Goal: Information Seeking & Learning: Learn about a topic

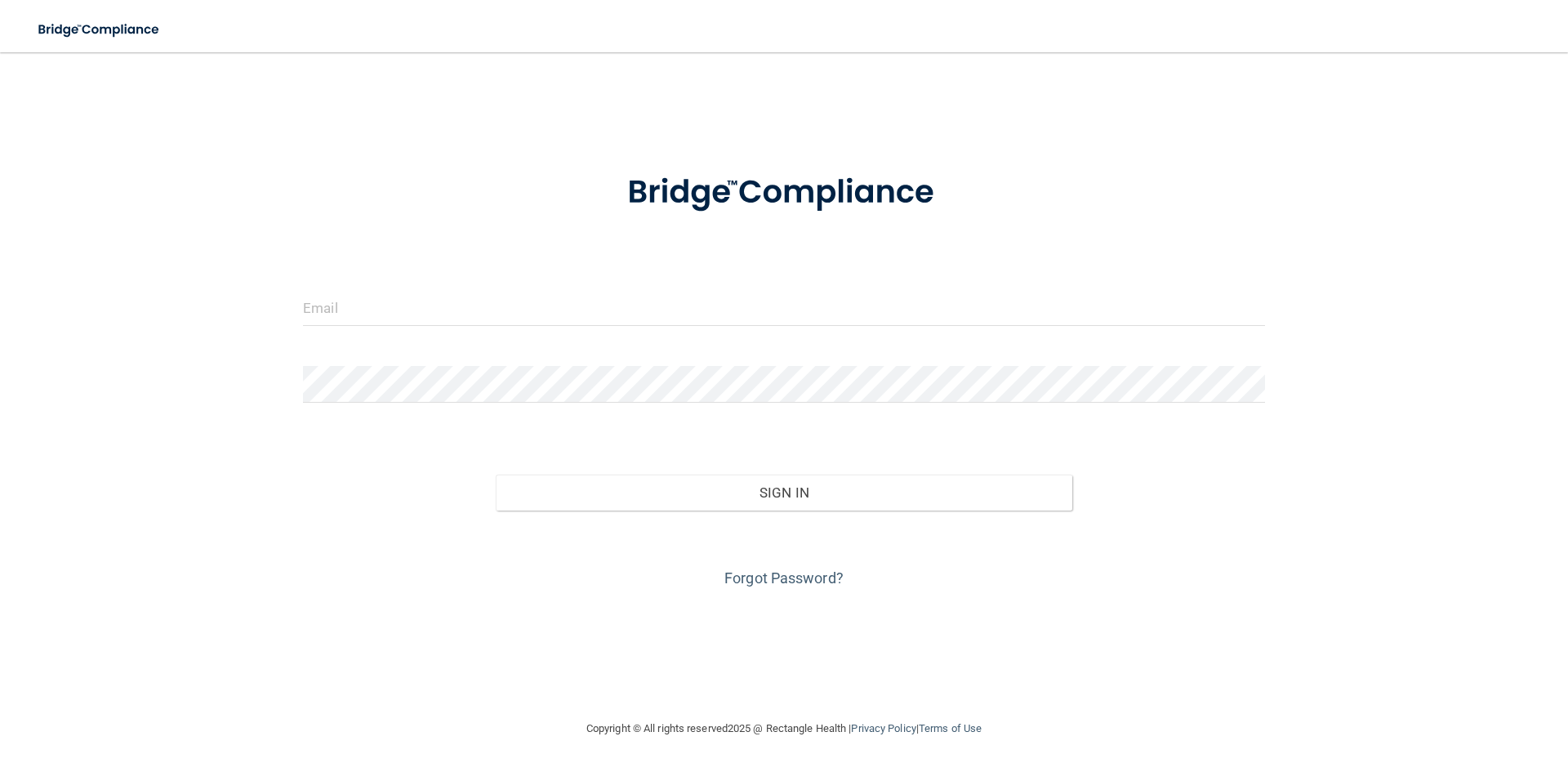
click at [506, 284] on form "Invalid email/password. You don't have permission to access that page. Sign In …" at bounding box center [783, 370] width 961 height 442
click at [515, 295] on input "email" at bounding box center [783, 308] width 961 height 37
type input "[EMAIL_ADDRESS][DOMAIN_NAME]"
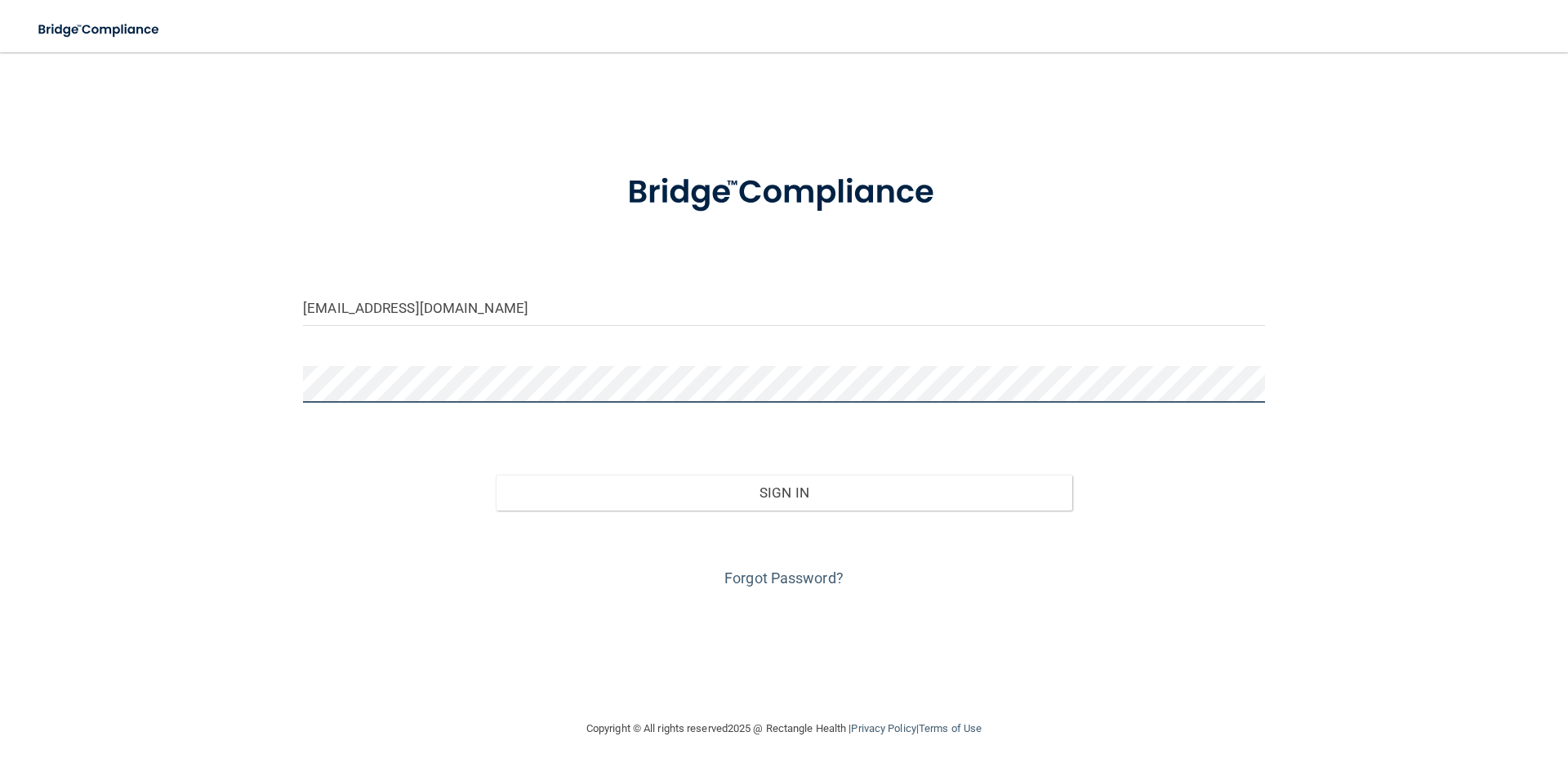
click at [495, 475] on button "Sign In" at bounding box center [784, 493] width 577 height 36
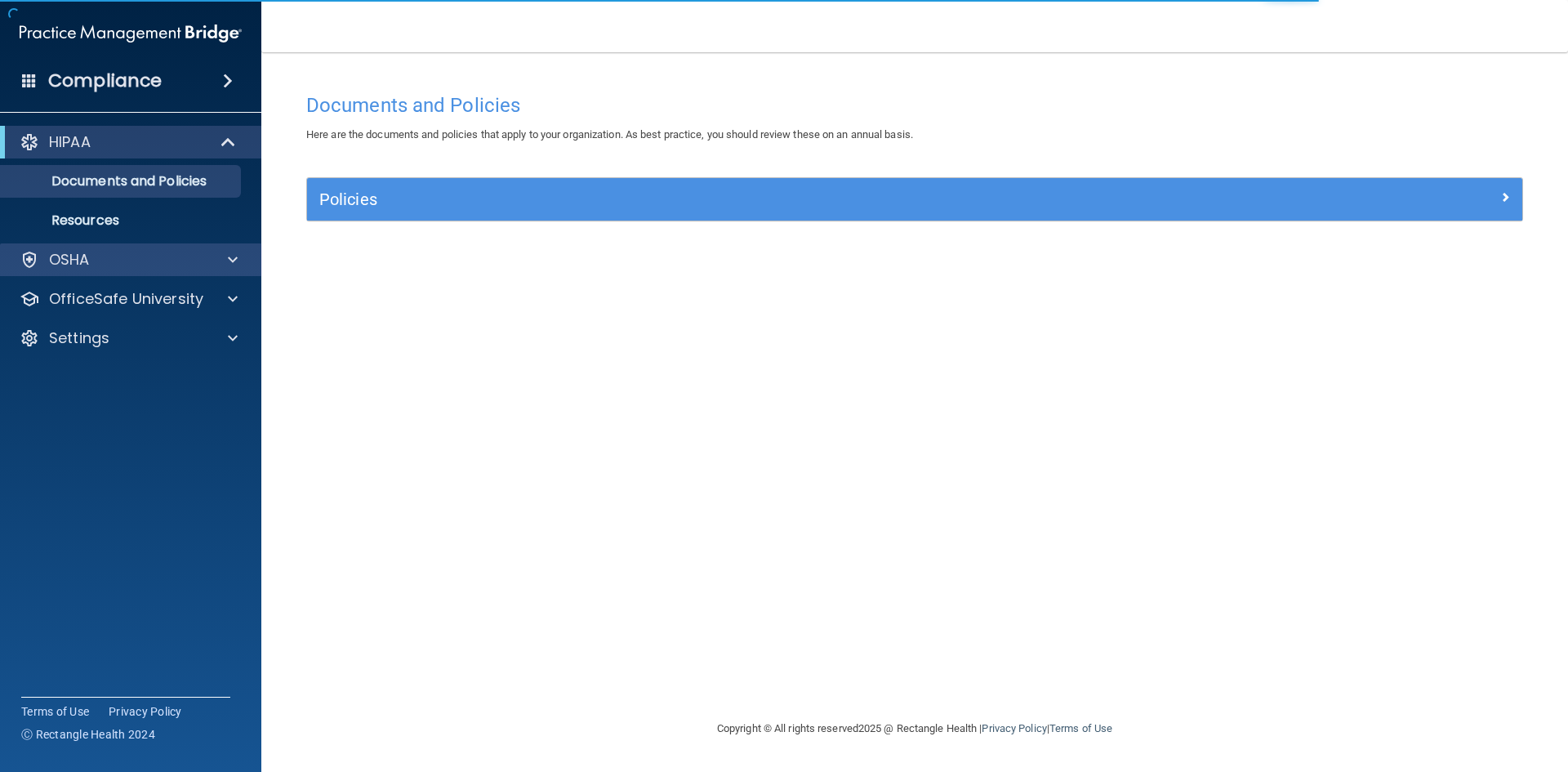
click at [84, 243] on div "OSHA" at bounding box center [131, 259] width 262 height 32
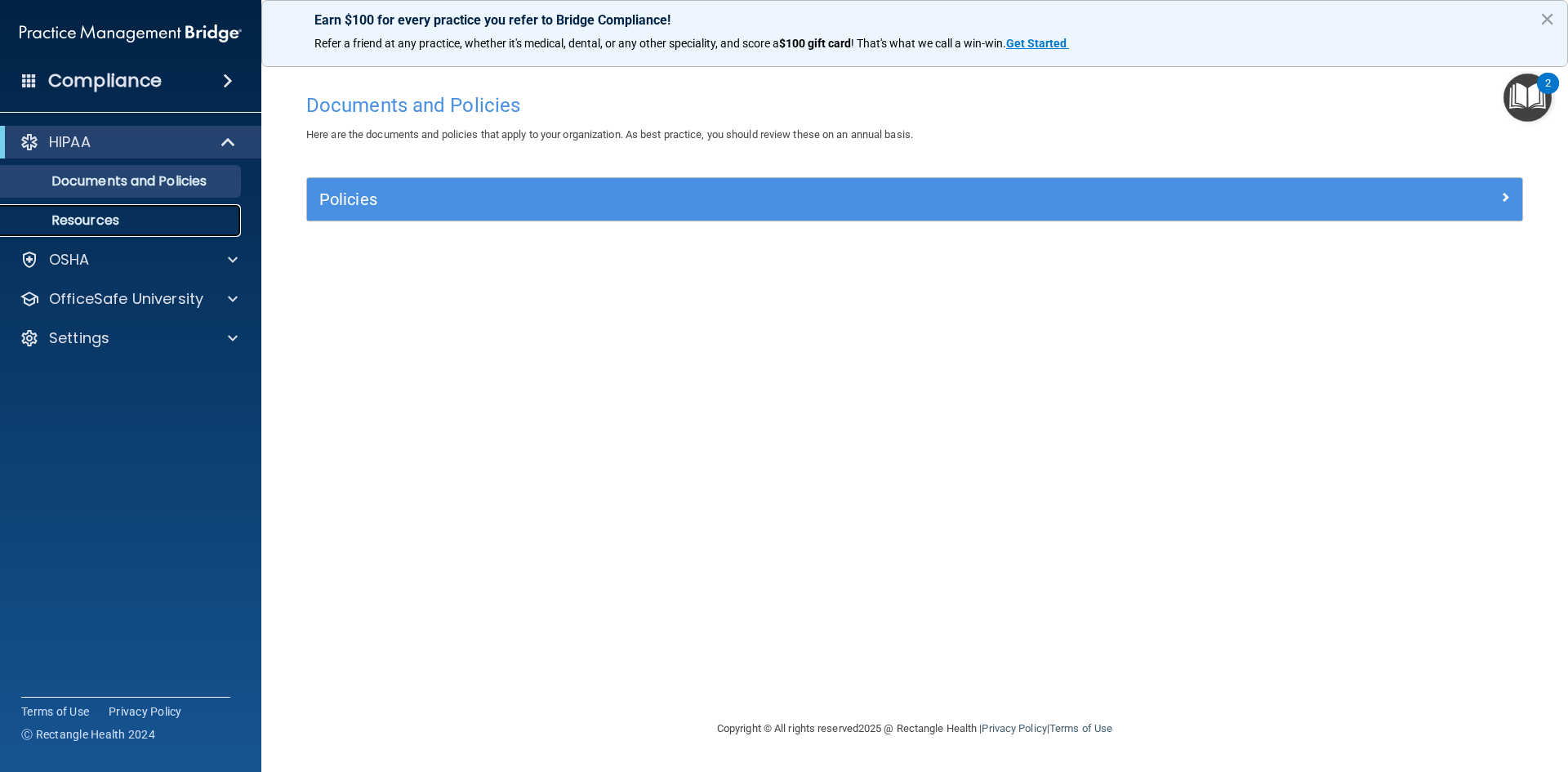
click at [218, 235] on link "Resources" at bounding box center [112, 220] width 257 height 32
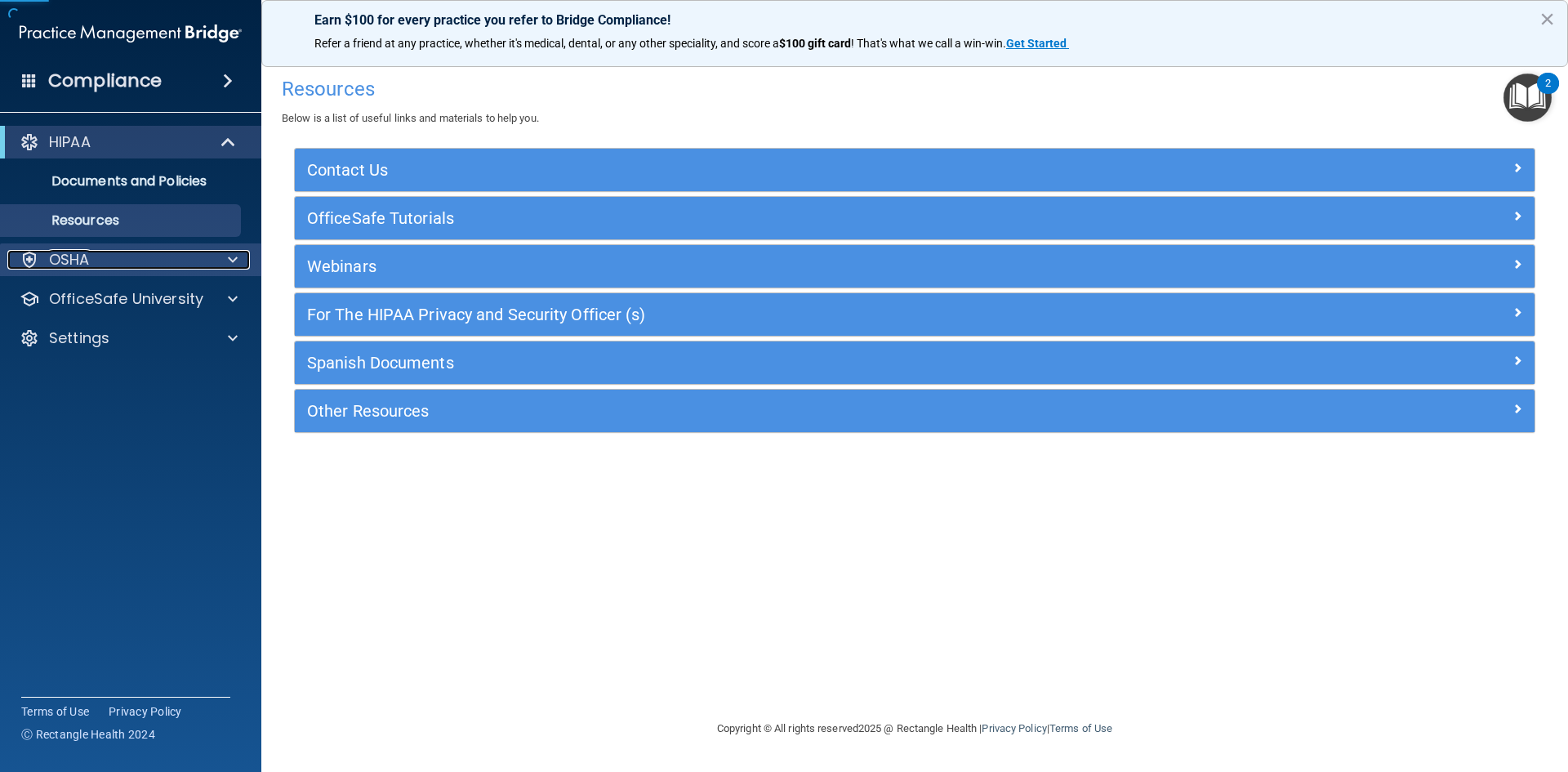
click at [200, 258] on div "OSHA" at bounding box center [108, 259] width 202 height 20
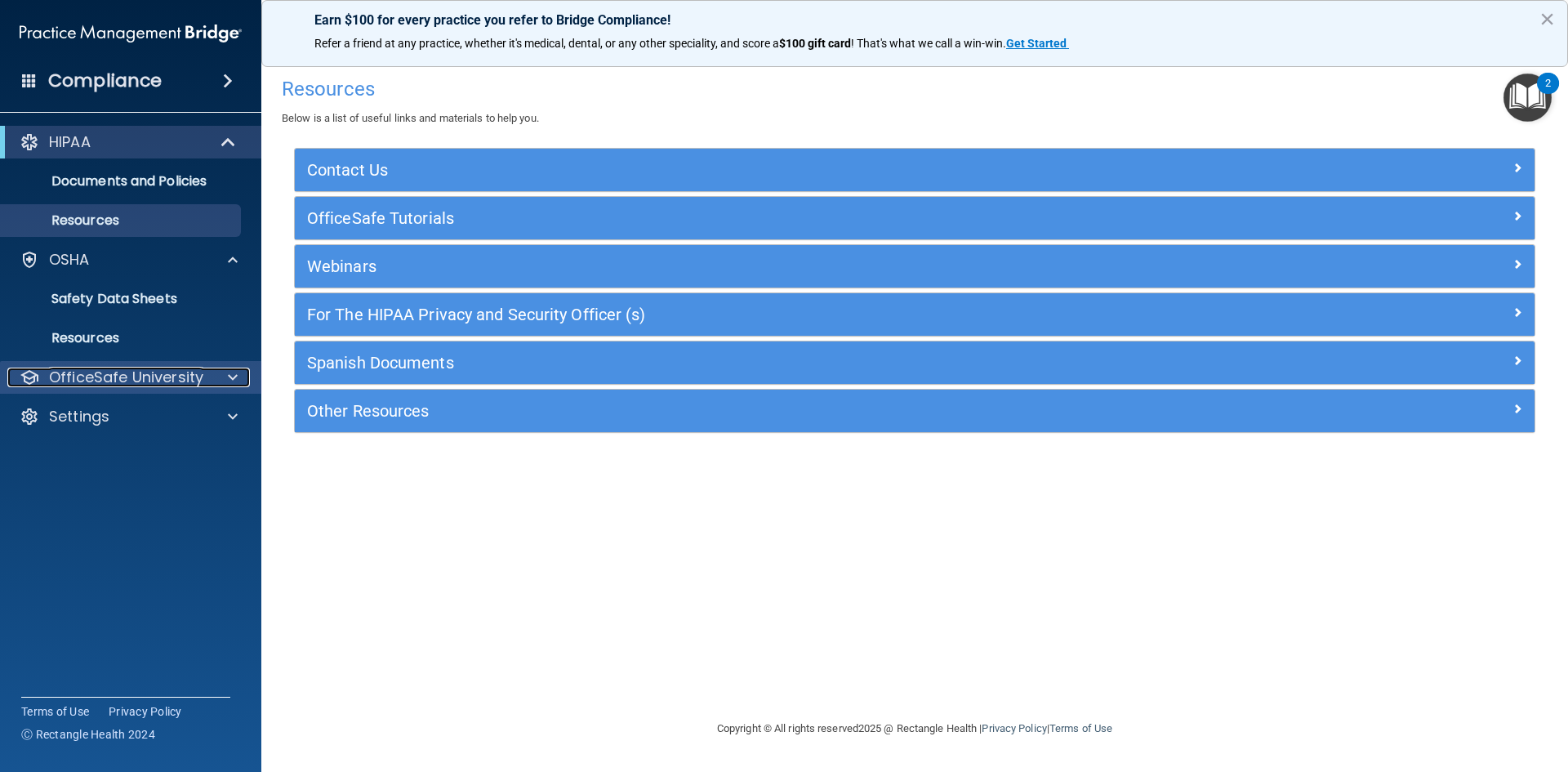
click at [196, 368] on p "OfficeSafe University" at bounding box center [126, 377] width 155 height 20
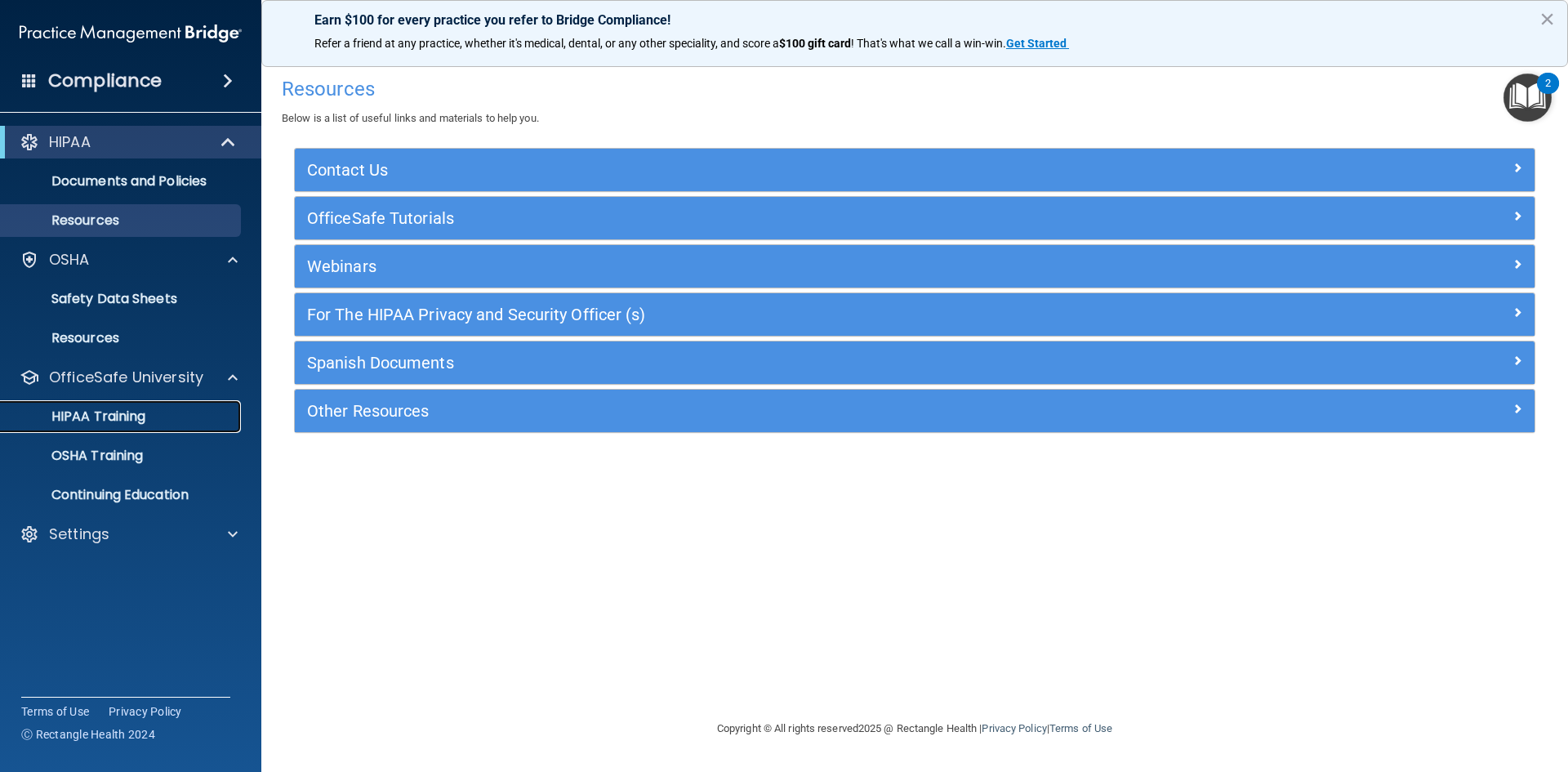
click at [137, 424] on p "HIPAA Training" at bounding box center [78, 416] width 135 height 16
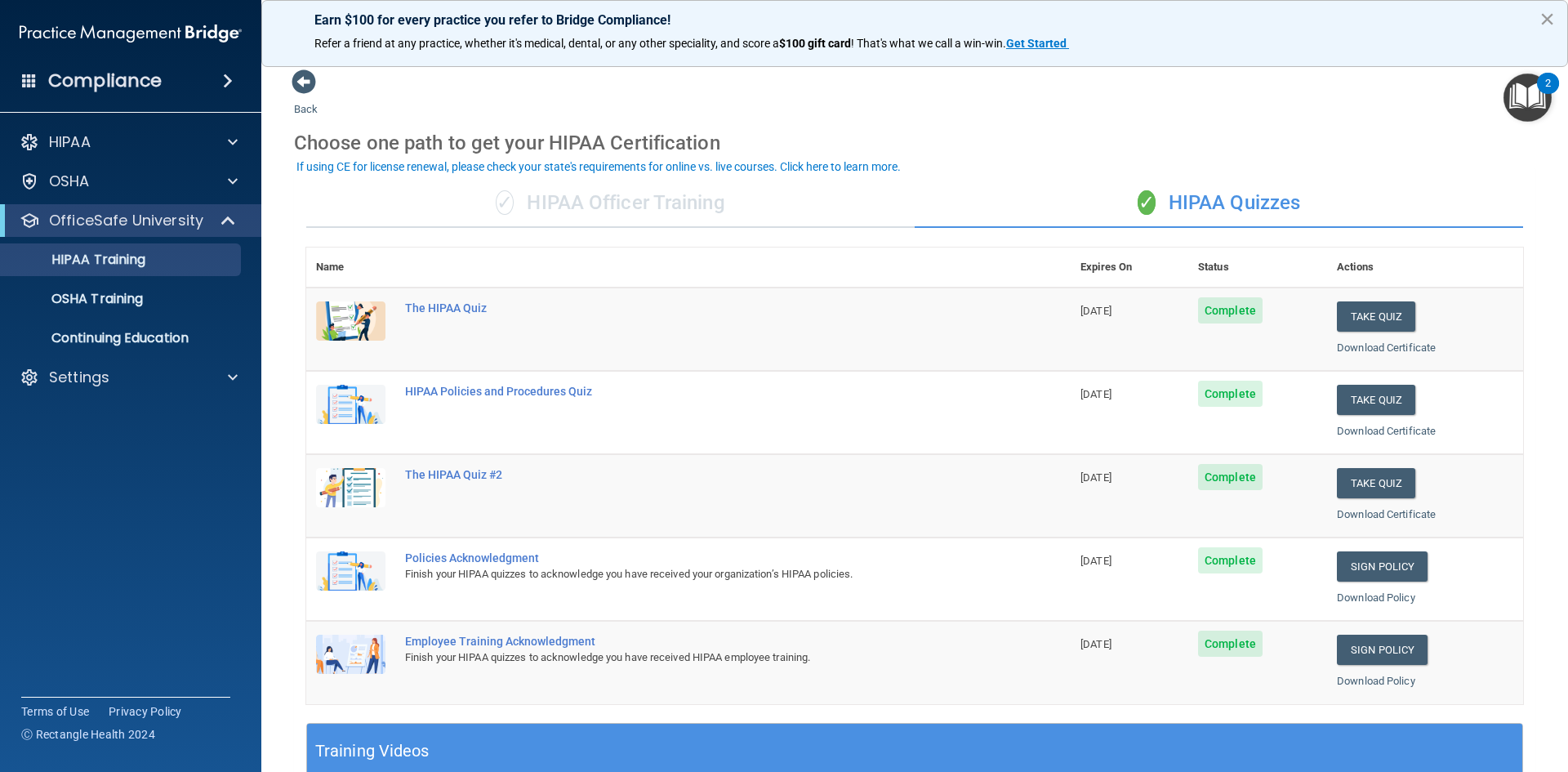
click at [1552, 20] on button "×" at bounding box center [1547, 19] width 15 height 27
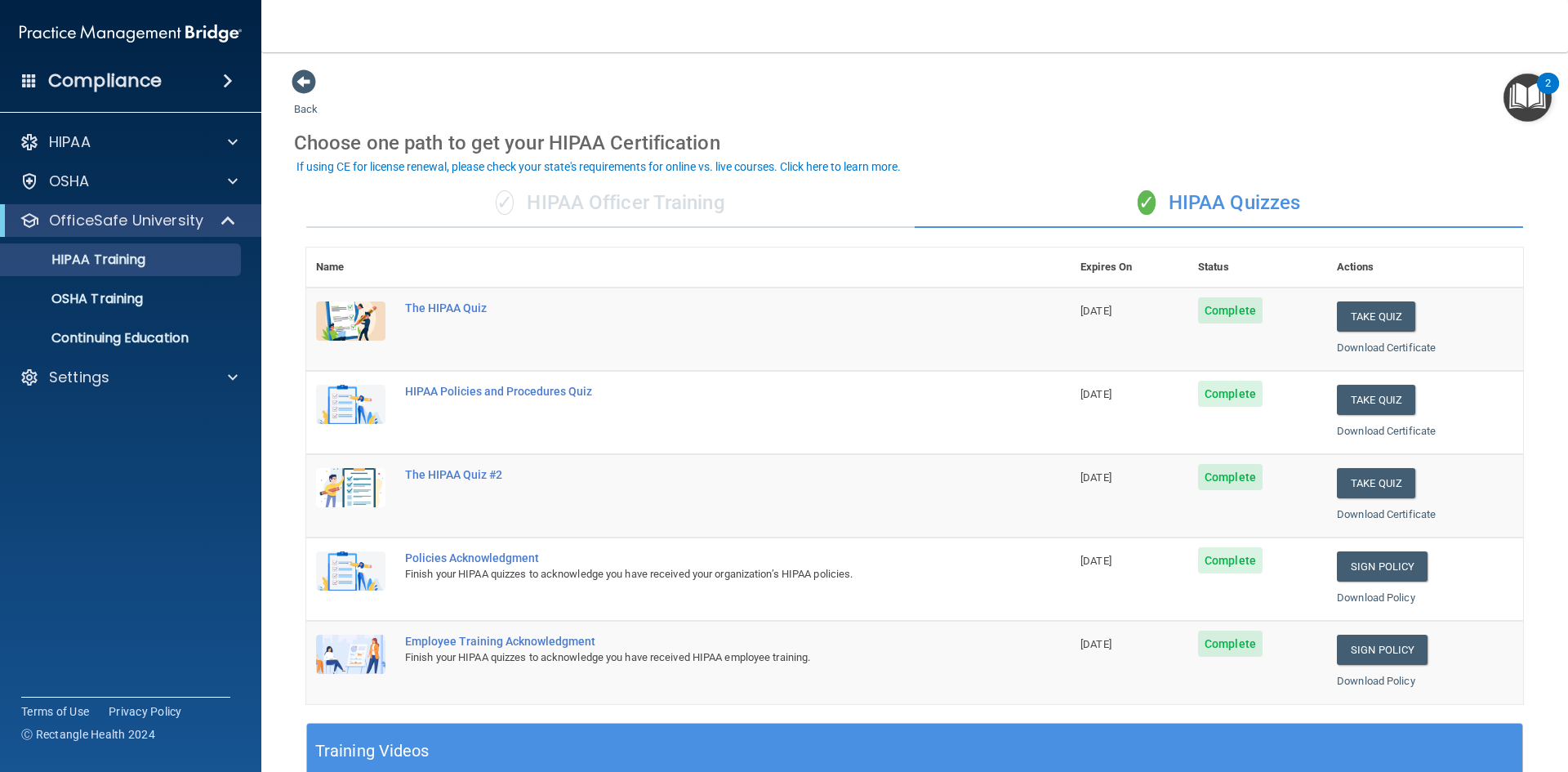
click at [168, 90] on div "Compliance" at bounding box center [130, 81] width 261 height 36
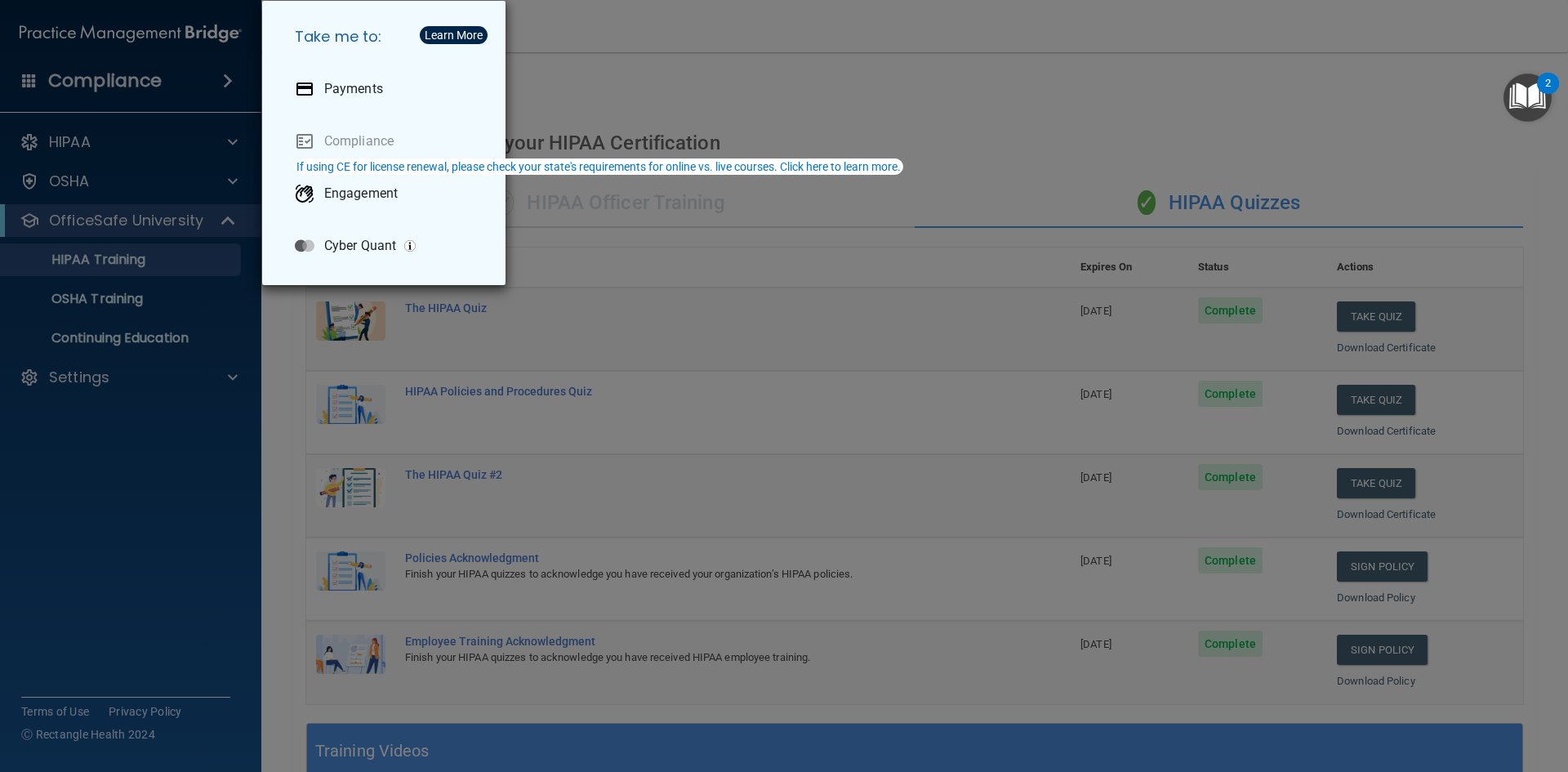
drag, startPoint x: 874, startPoint y: 66, endPoint x: 856, endPoint y: 73, distance: 19.3
click at [874, 67] on div "Take me to: Payments Compliance Engagement Cyber Quant" at bounding box center [784, 386] width 1568 height 772
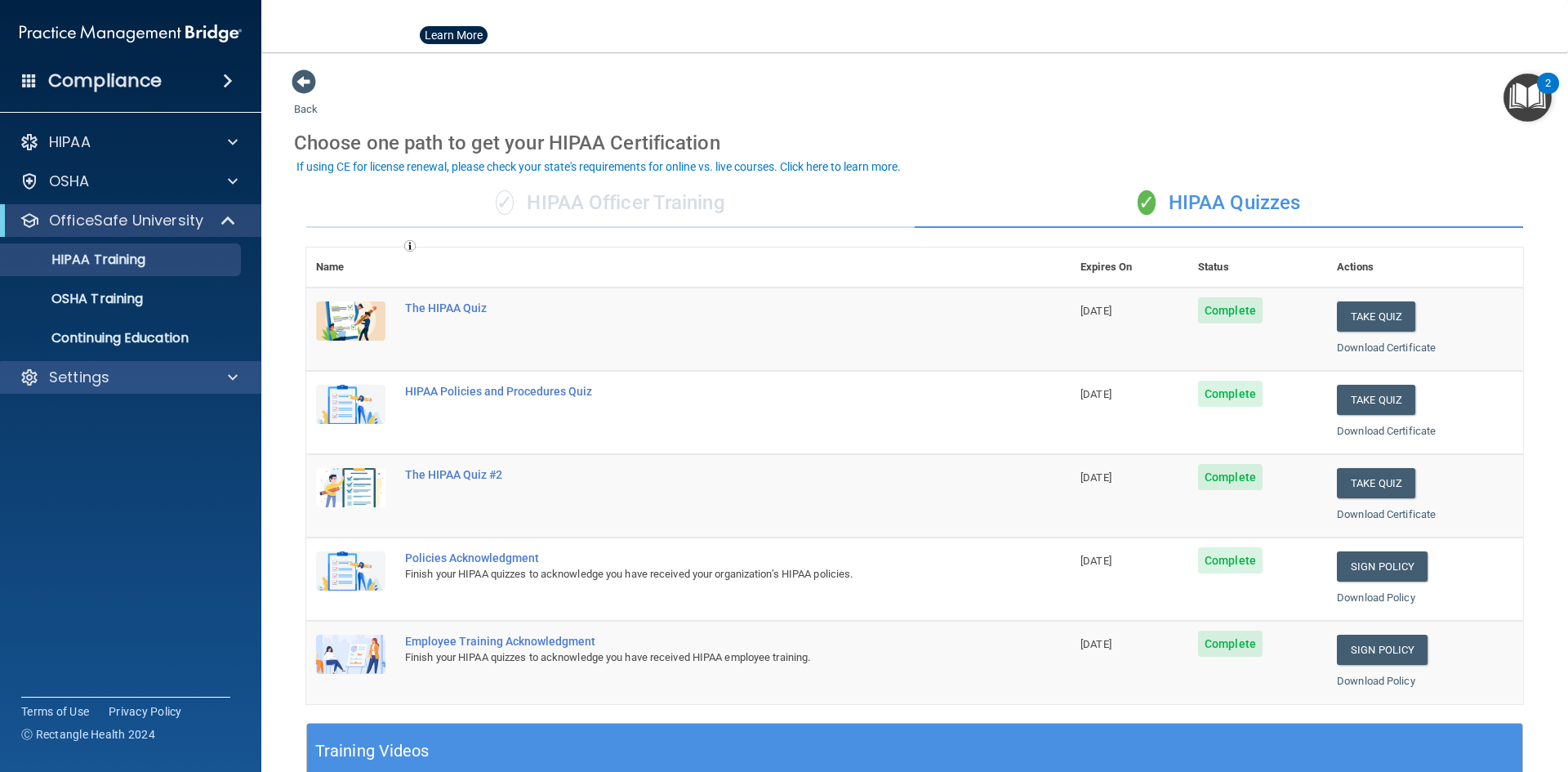
click at [90, 388] on div "Settings" at bounding box center [131, 377] width 262 height 32
click at [91, 371] on p "Settings" at bounding box center [80, 377] width 61 height 20
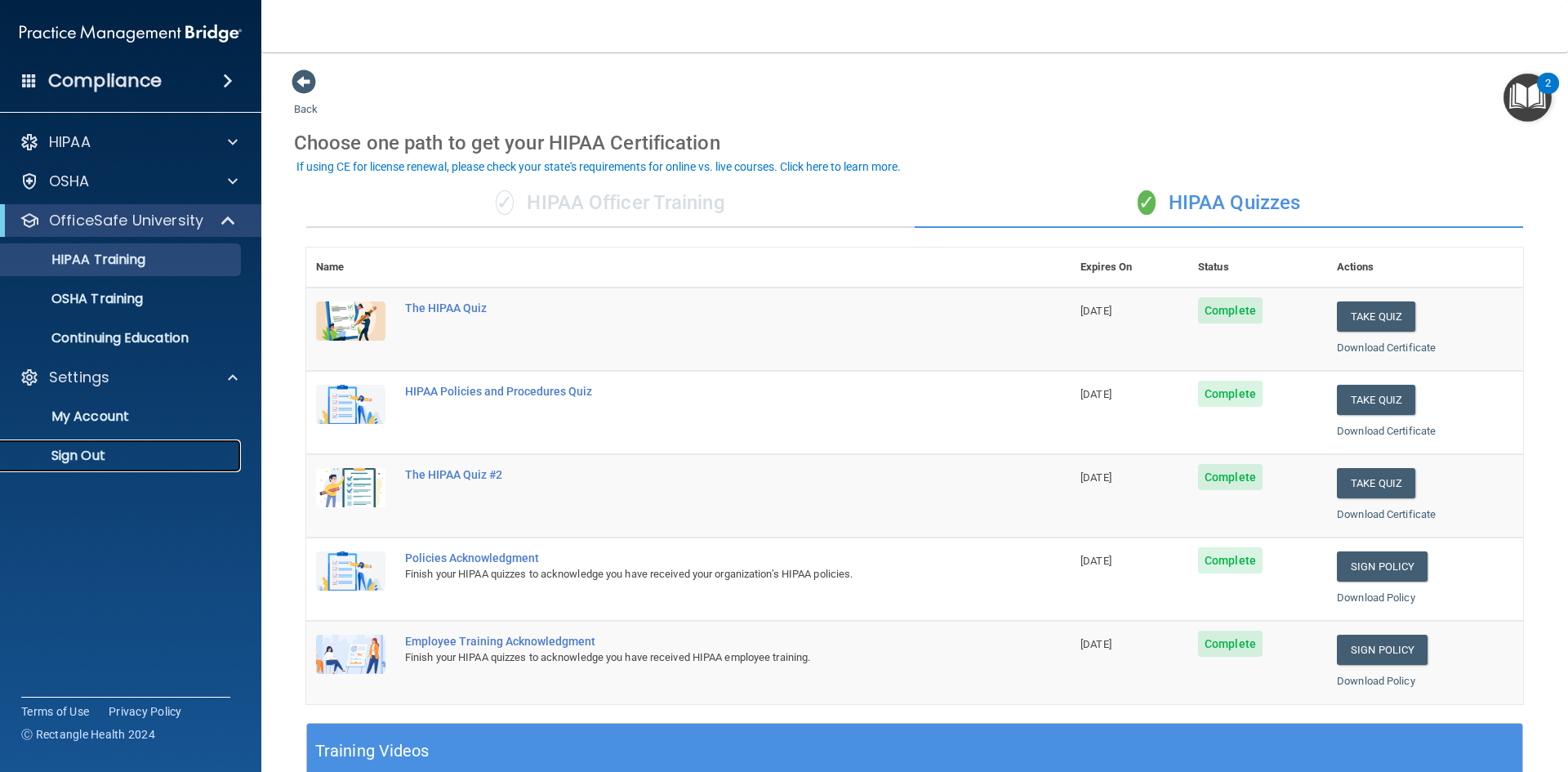
click at [96, 454] on p "Sign Out" at bounding box center [121, 455] width 223 height 16
